Goal: Check status: Check status

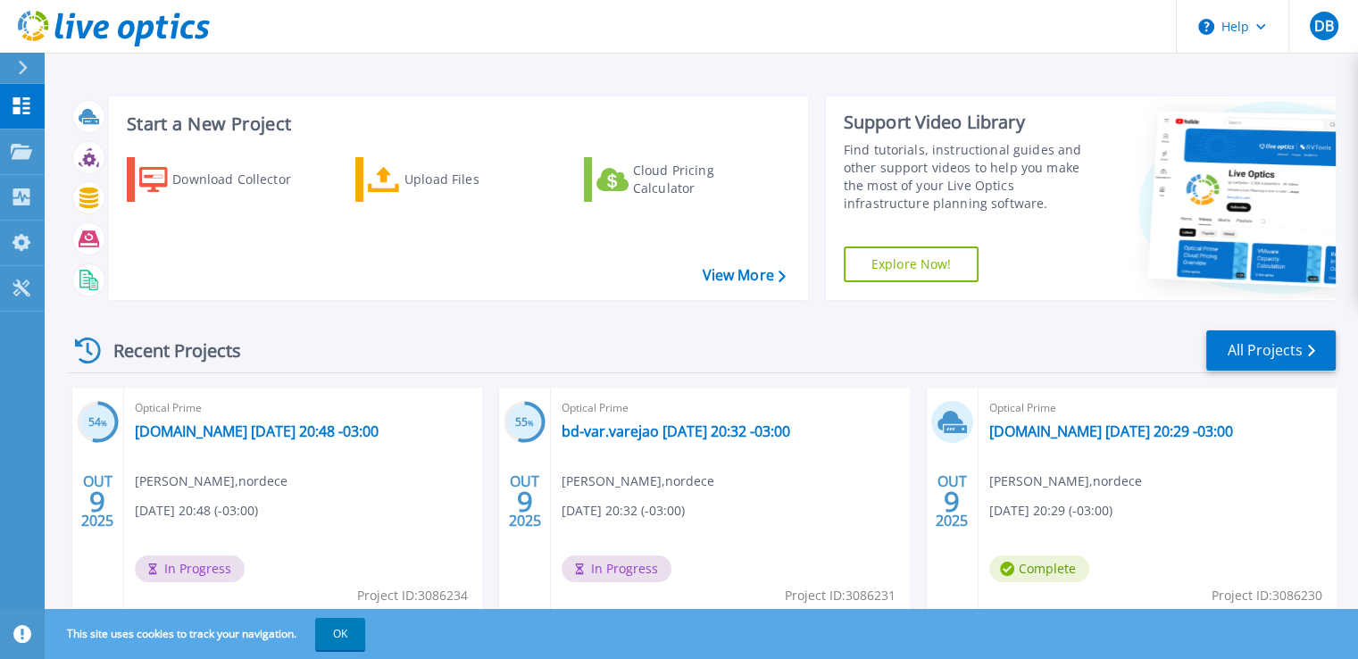
scroll to position [89, 0]
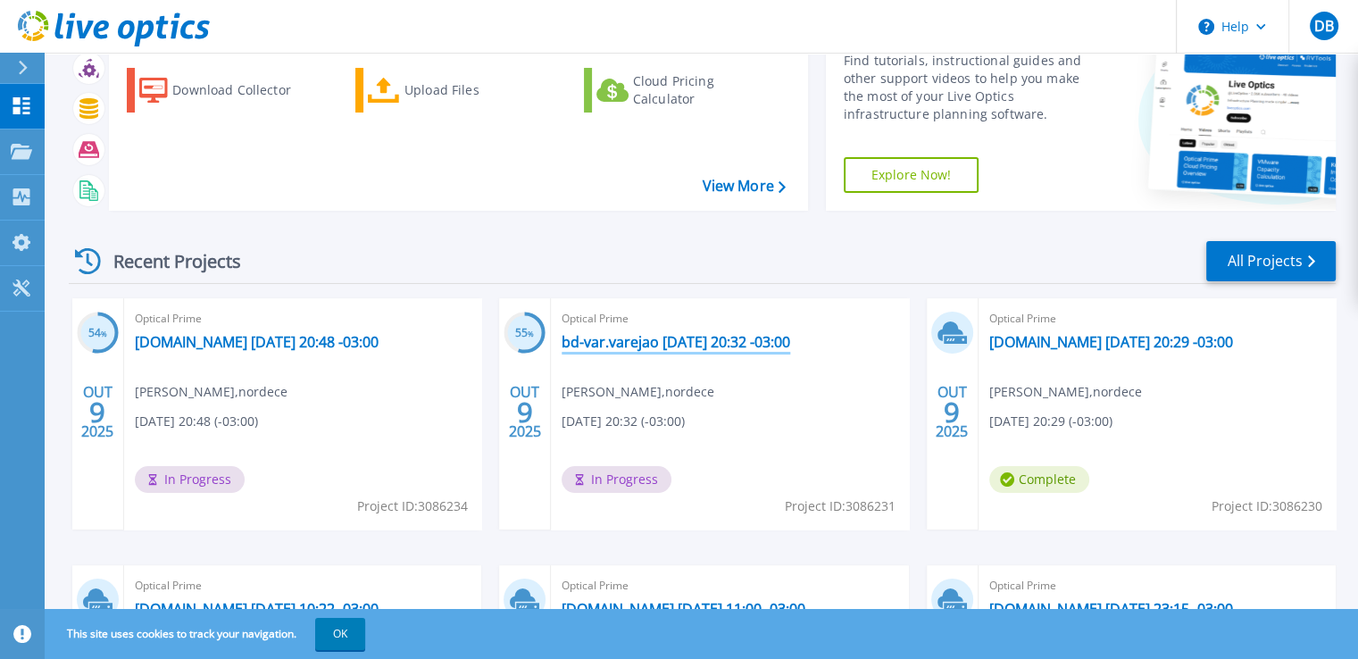
click at [696, 349] on link "bd-var.varejao [DATE] 20:32 -03:00" at bounding box center [676, 342] width 229 height 18
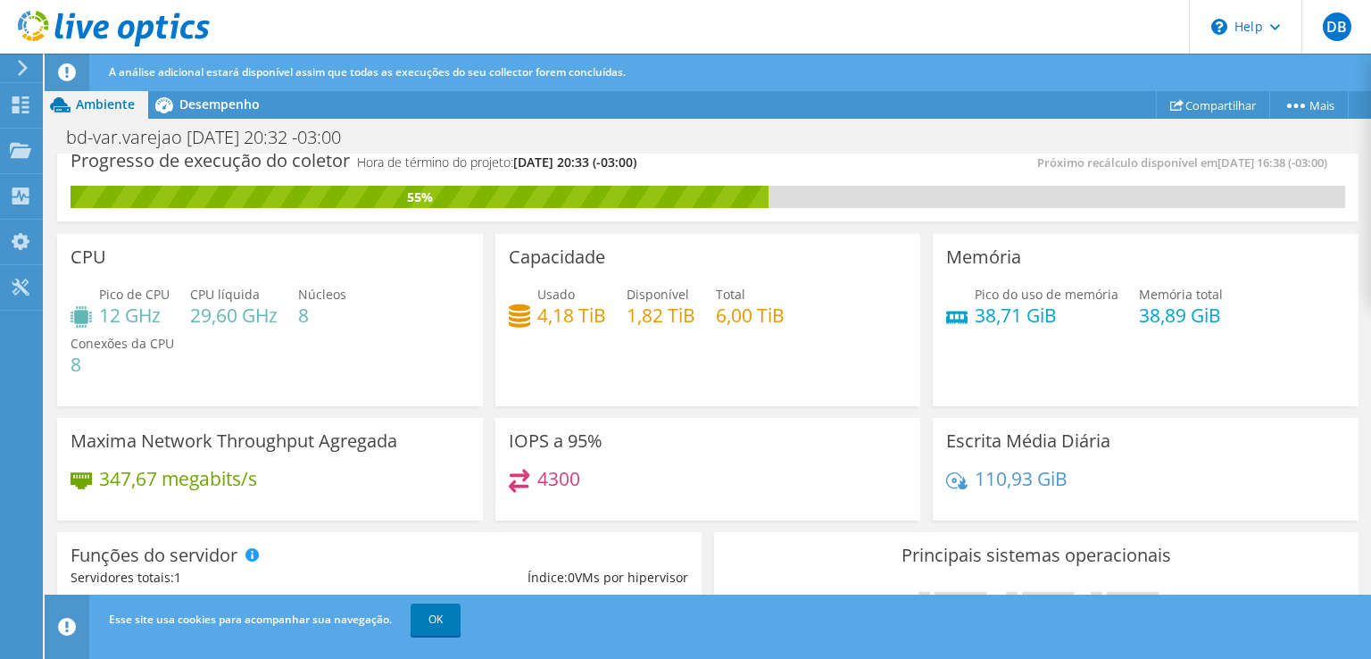
scroll to position [11, 0]
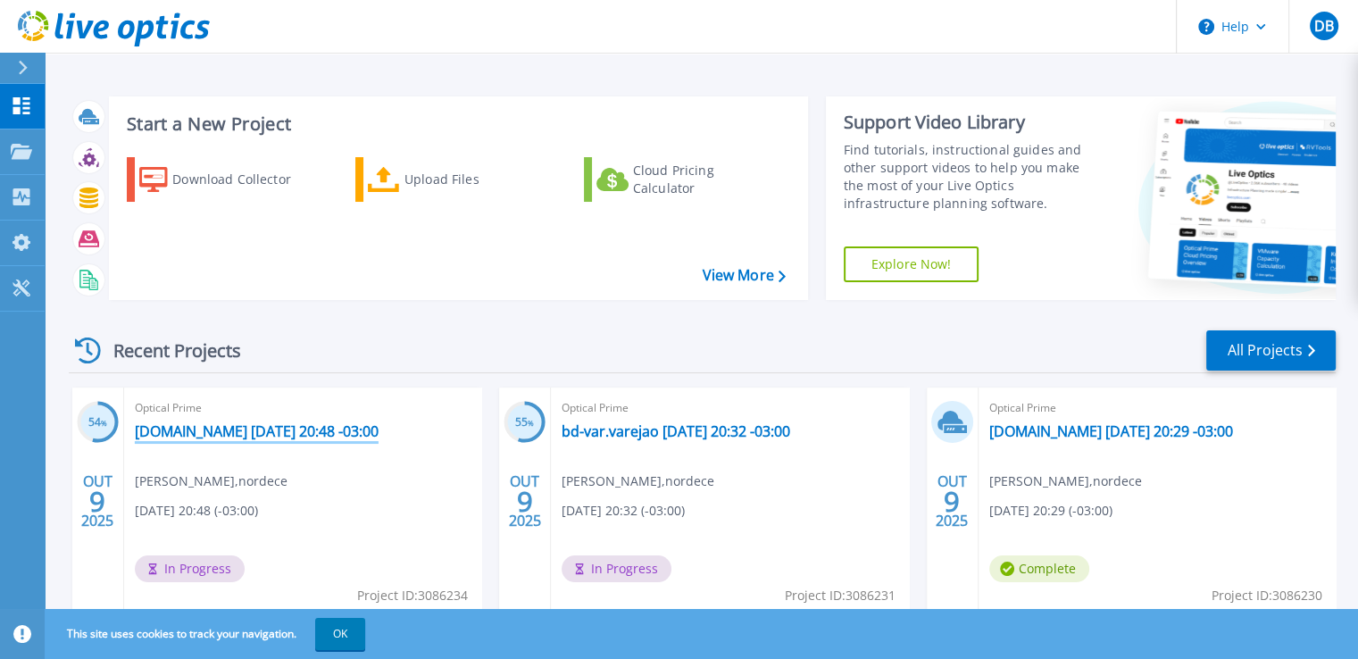
click at [216, 436] on link "[DOMAIN_NAME] [DATE] 20:48 -03:00" at bounding box center [257, 431] width 244 height 18
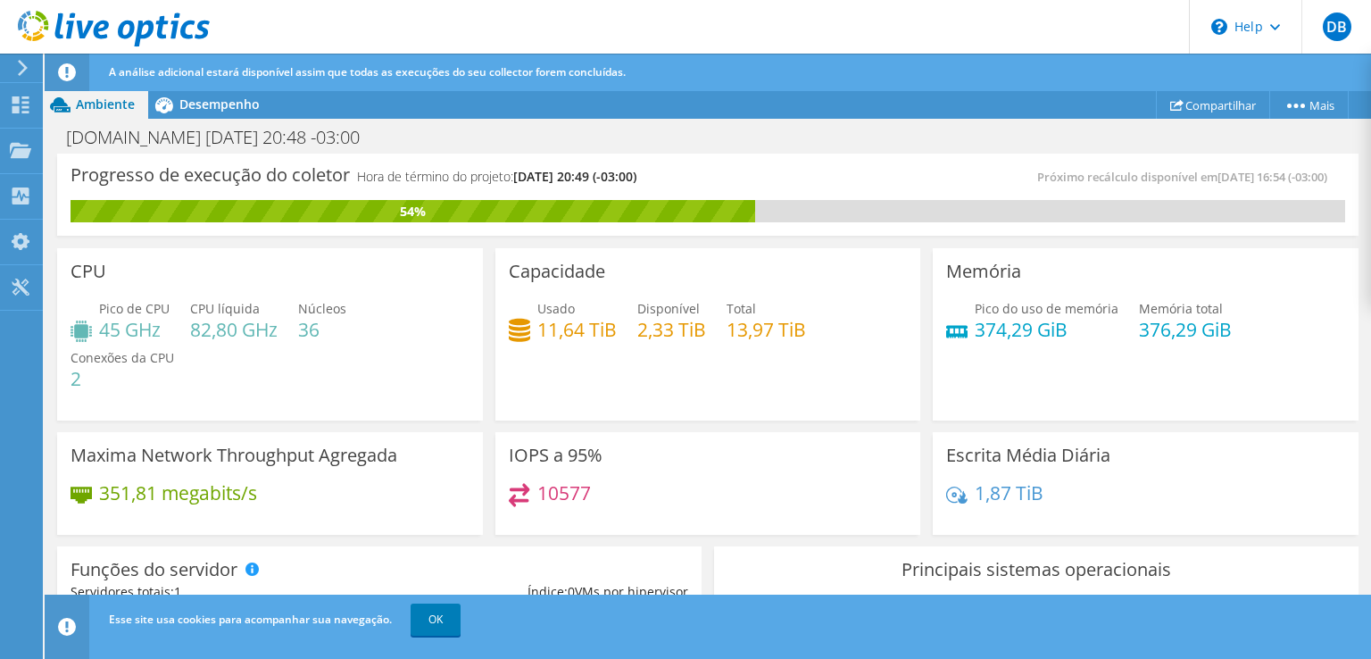
scroll to position [446, 0]
click at [475, 426] on div "Maxima Network Throughput Agregada 351,81 megabits/s" at bounding box center [270, 481] width 438 height 110
click at [421, 613] on link "OK" at bounding box center [436, 620] width 50 height 32
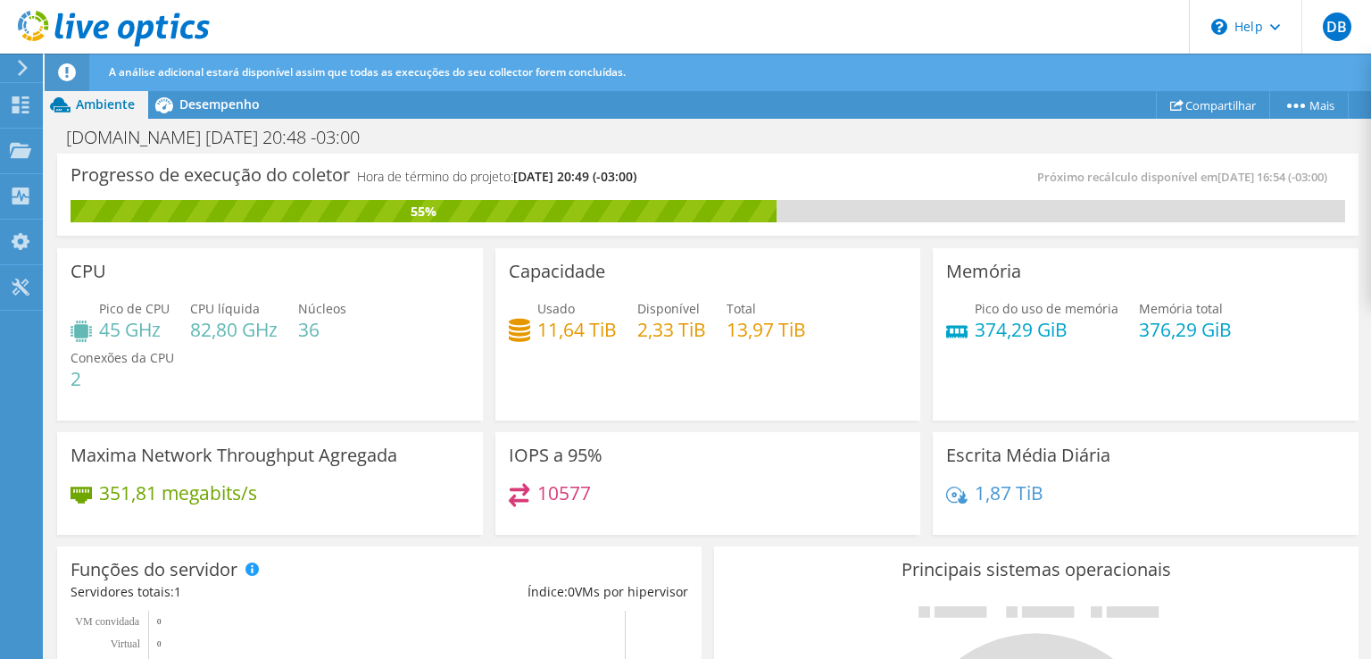
click at [839, 102] on div "Ações de projeto Ações de projeto Compartilhar Mais Detalhes do projeto" at bounding box center [708, 104] width 1327 height 29
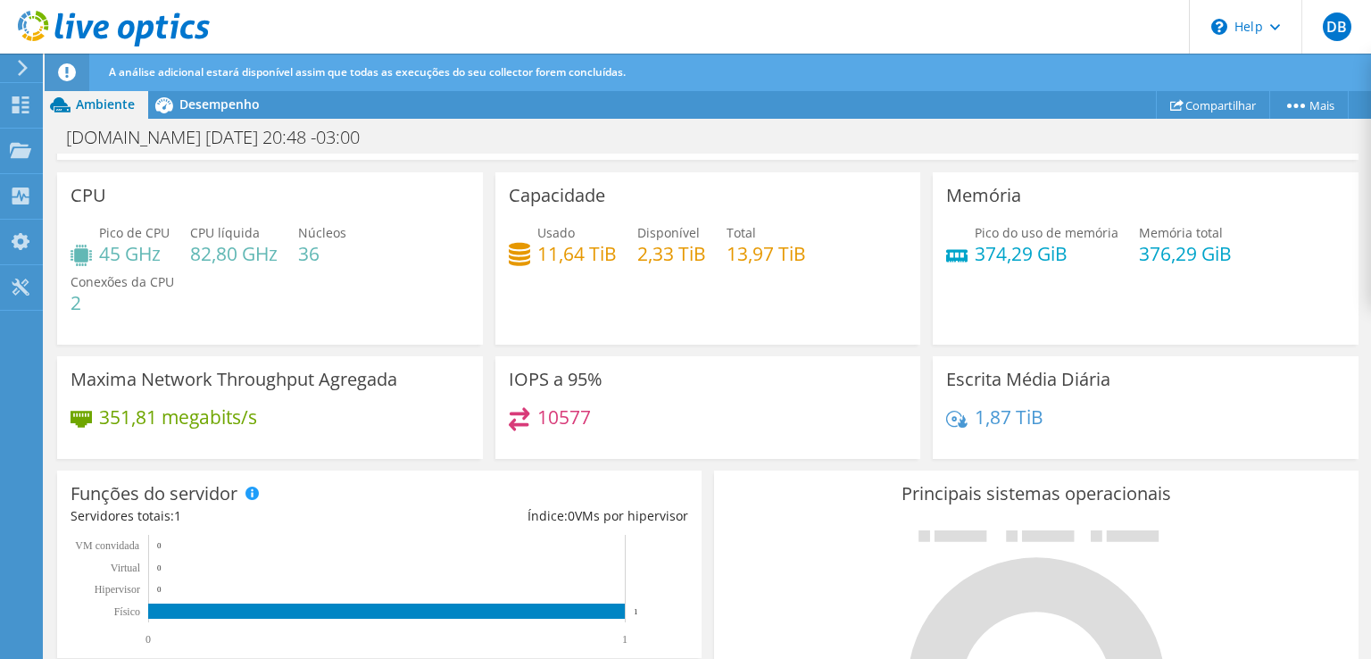
scroll to position [0, 0]
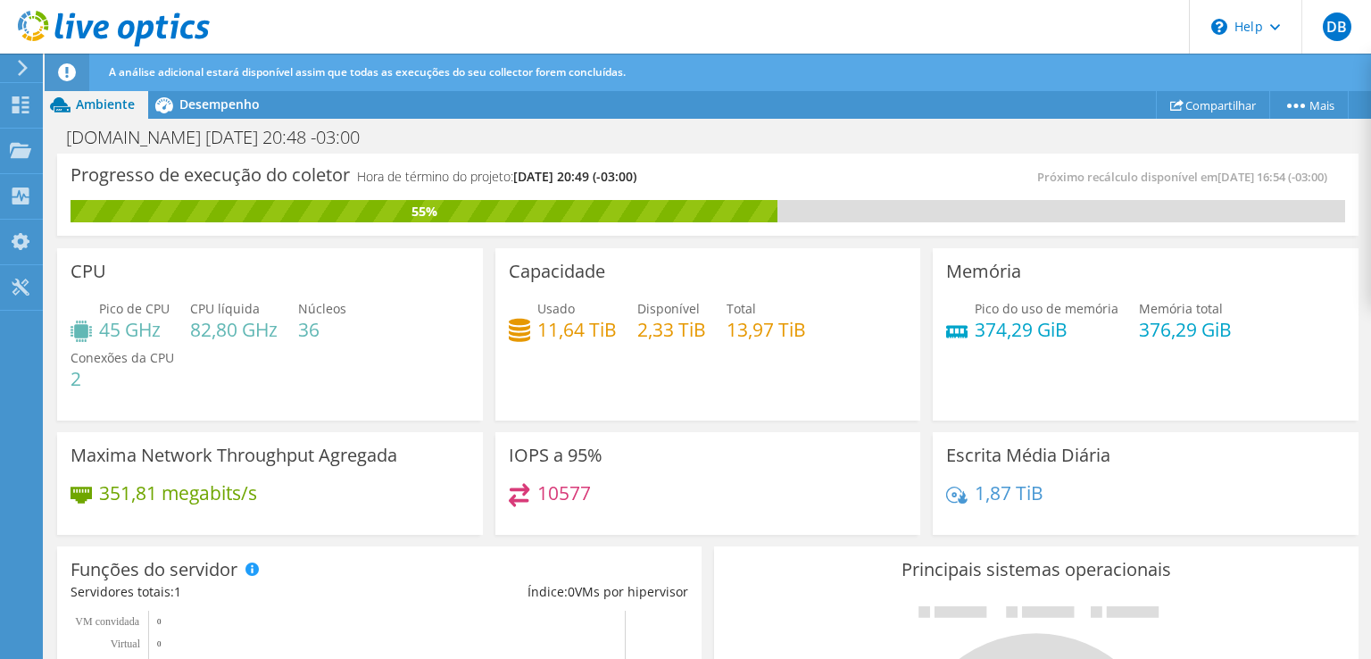
click at [16, 62] on icon at bounding box center [22, 68] width 13 height 16
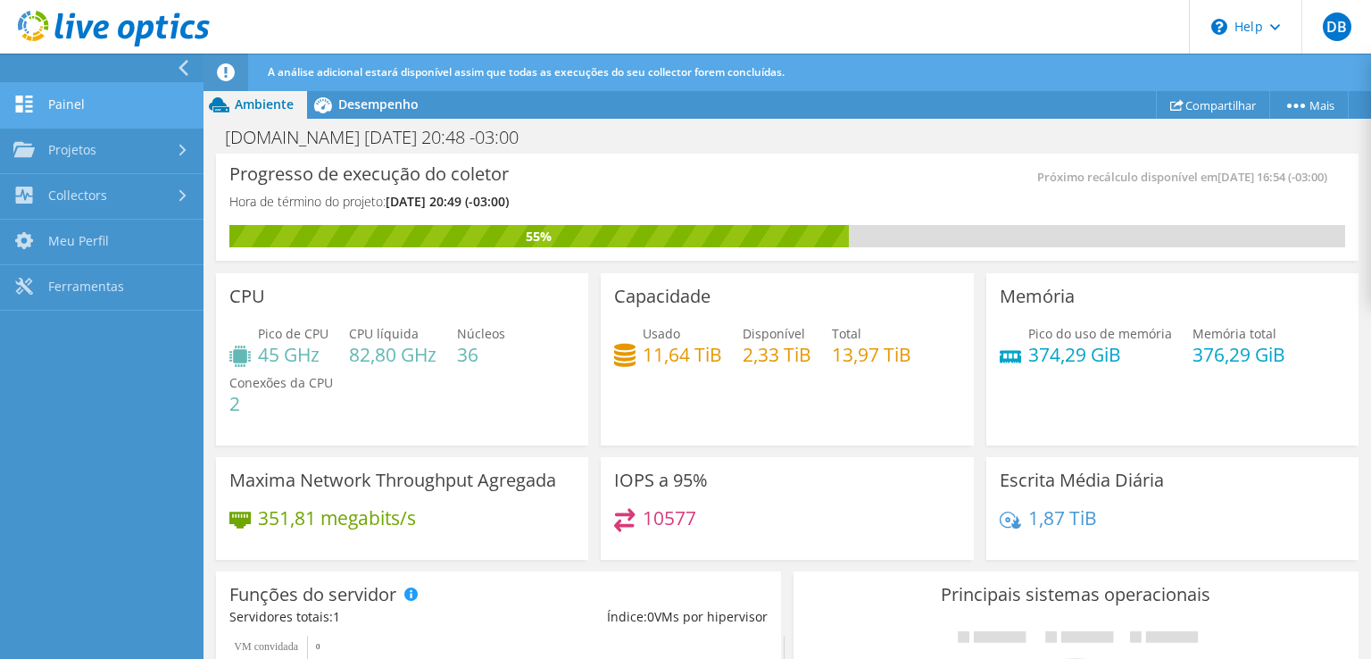
click at [73, 104] on link "Painel" at bounding box center [102, 106] width 204 height 46
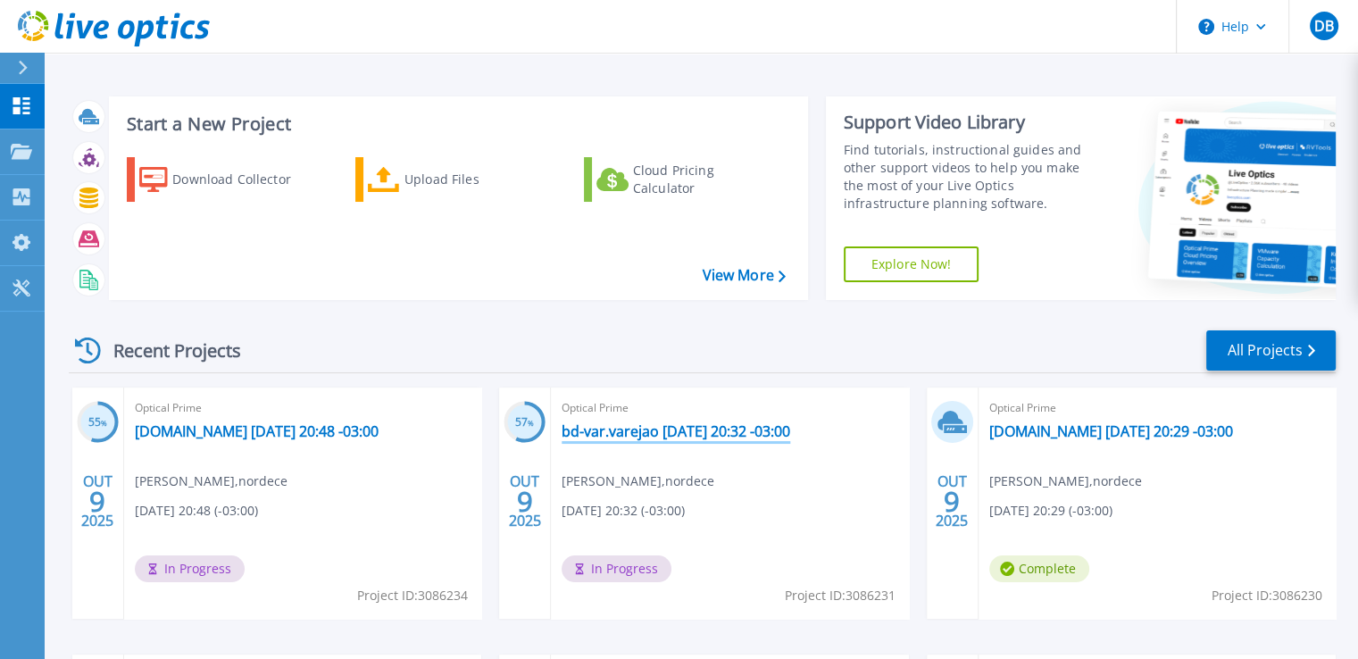
click at [646, 429] on link "bd-var.varejao [DATE] 20:32 -03:00" at bounding box center [676, 431] width 229 height 18
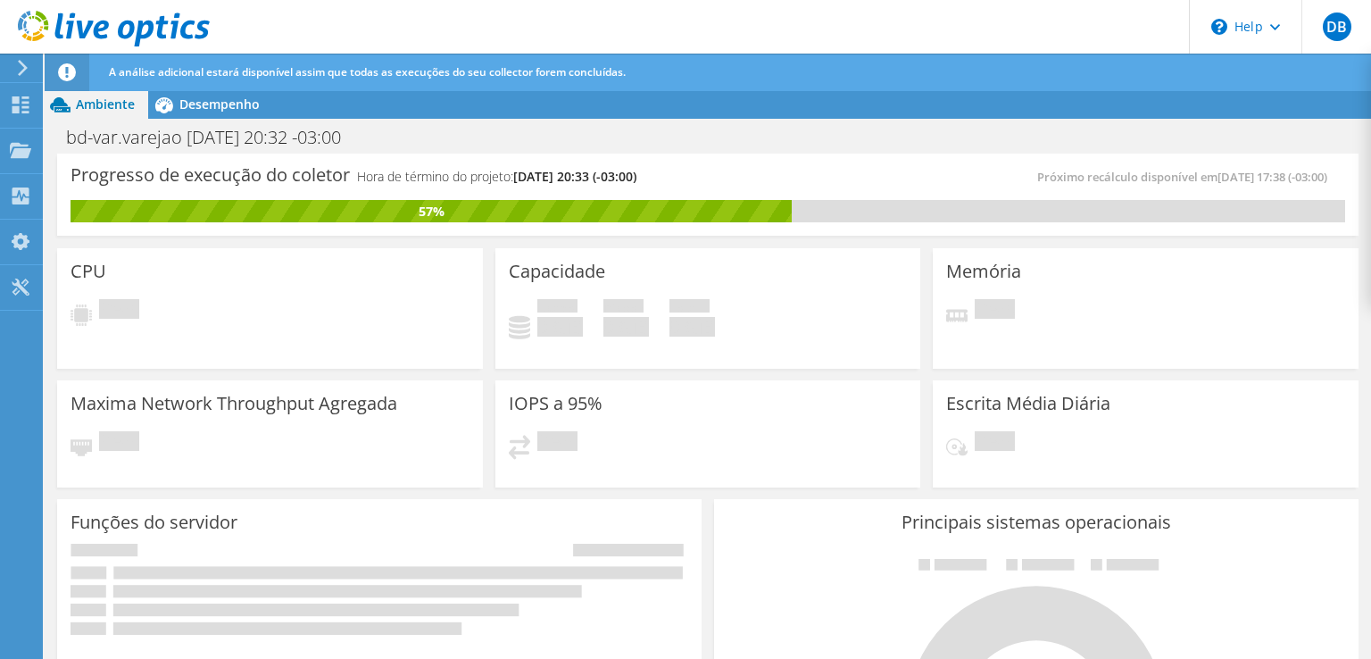
scroll to position [268, 0]
